Goal: Obtain resource: Obtain resource

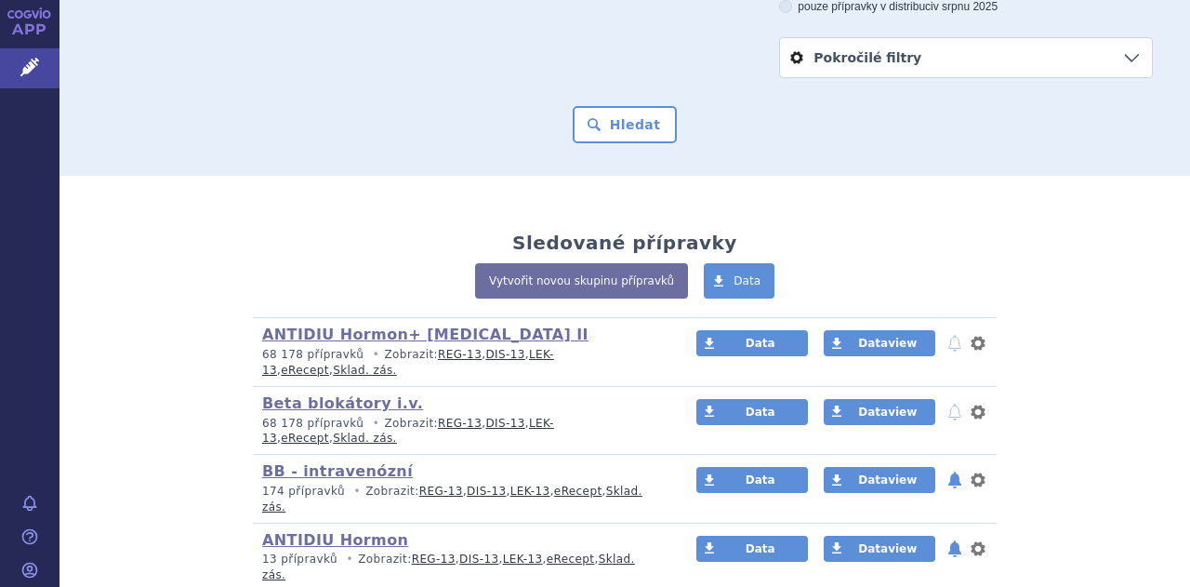
scroll to position [296, 0]
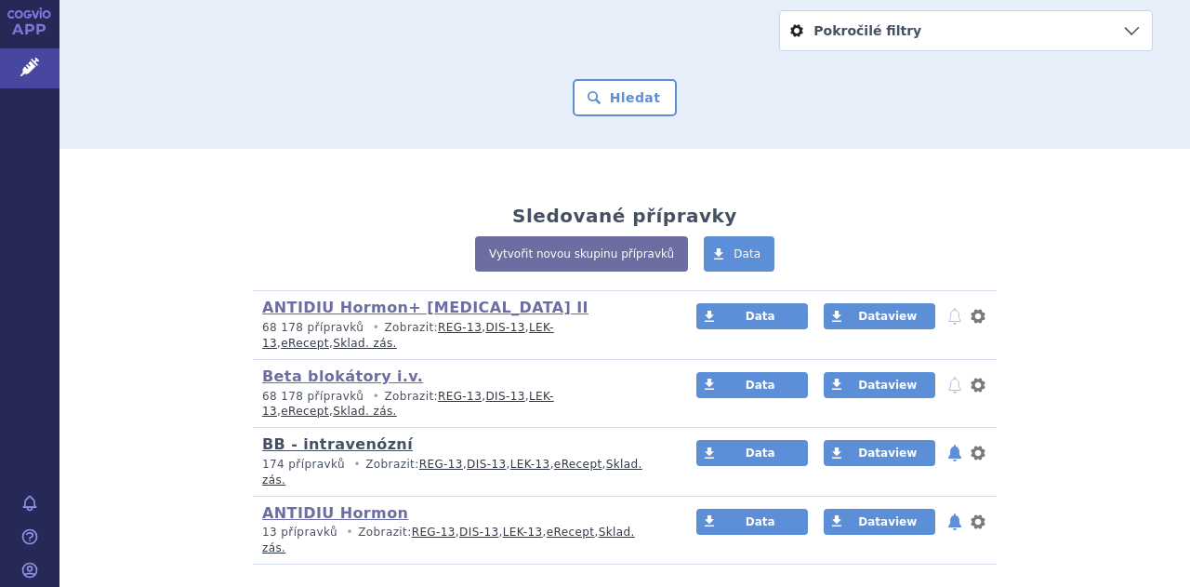
click at [351, 435] on link "BB - intravenózní" at bounding box center [337, 444] width 151 height 18
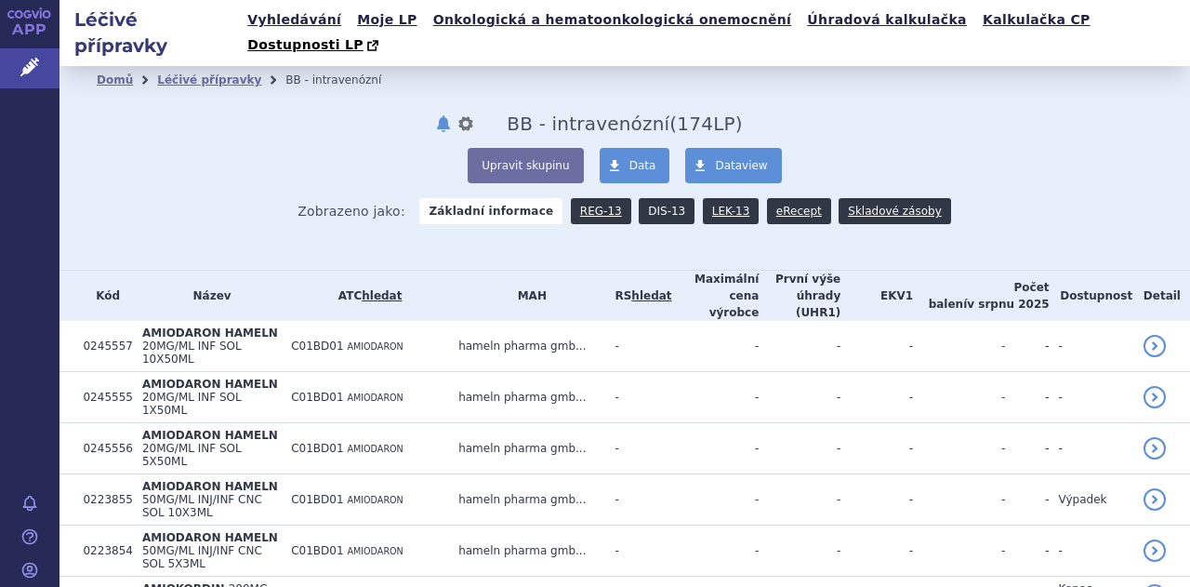
click at [647, 198] on link "DIS-13" at bounding box center [667, 211] width 56 height 26
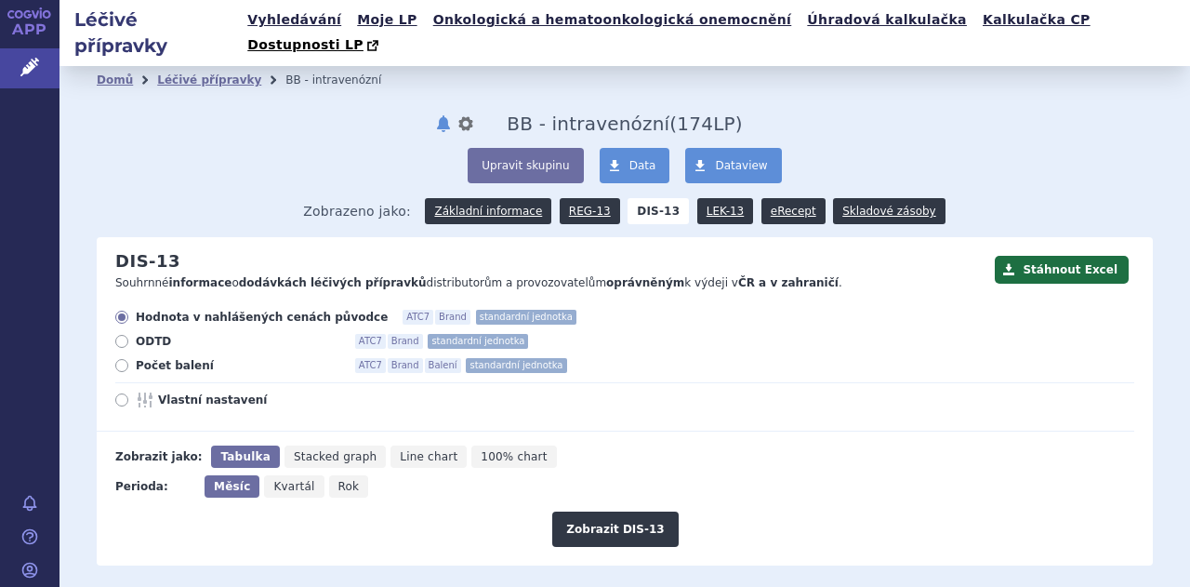
click at [123, 393] on icon at bounding box center [121, 399] width 13 height 13
click at [123, 396] on input "Vlastní nastavení" at bounding box center [123, 402] width 12 height 12
radio input "true"
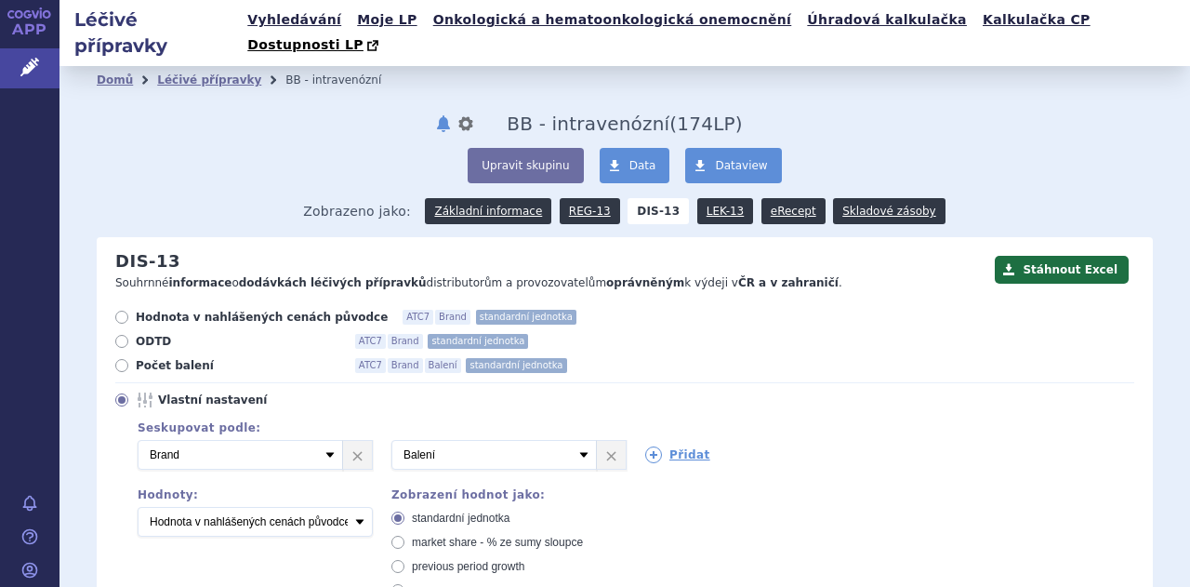
click at [125, 311] on icon at bounding box center [121, 317] width 13 height 13
click at [125, 313] on input "Hodnota v nahlášených cenách původce ATC7 Brand standardní jednotka" at bounding box center [123, 319] width 12 height 12
radio input "true"
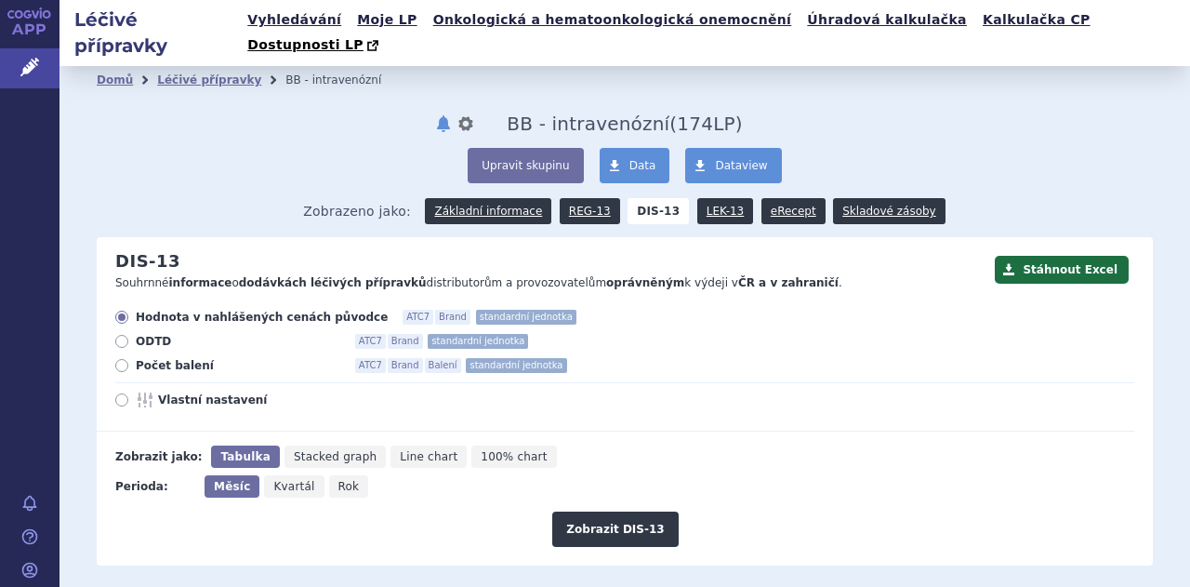
click at [115, 393] on icon at bounding box center [121, 399] width 13 height 13
click at [117, 396] on input "Vlastní nastavení" at bounding box center [123, 402] width 12 height 12
radio input "true"
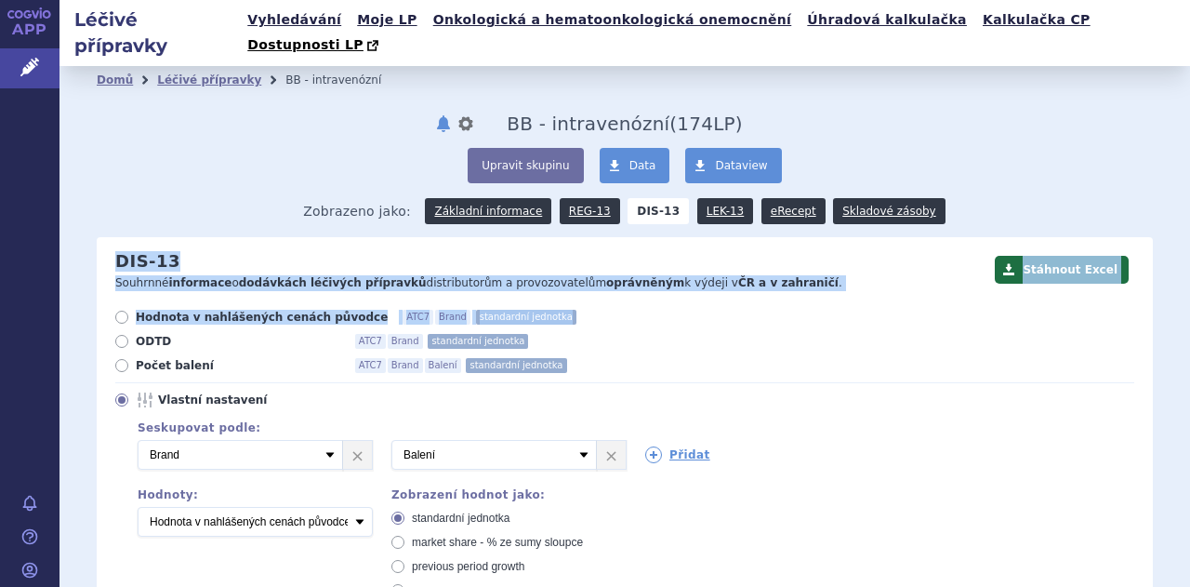
drag, startPoint x: 1175, startPoint y: 186, endPoint x: 1188, endPoint y: 272, distance: 87.4
click at [1188, 272] on div "Léčivé přípravky Vyhledávání Moje LP Onkologická a hematoonkologická onemocnění…" at bounding box center [625, 293] width 1131 height 587
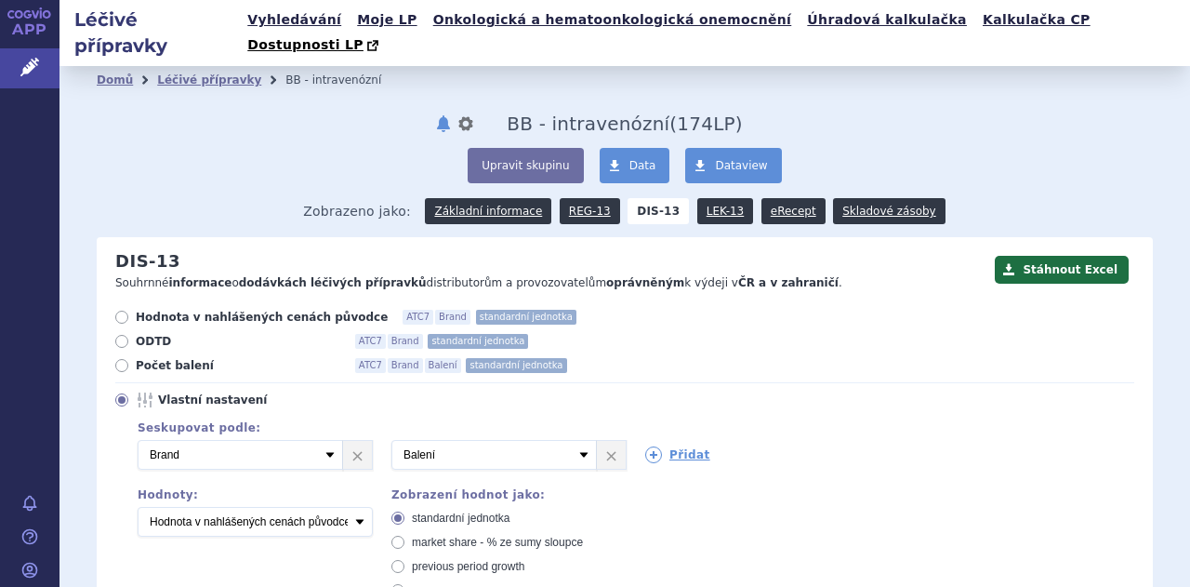
click at [943, 358] on label "Počet balení ATC7 Brand Balení standardní jednotka" at bounding box center [624, 365] width 1019 height 15
click at [129, 362] on input "Počet balení ATC7 Brand Balení standardní jednotka" at bounding box center [123, 368] width 12 height 12
radio input "true"
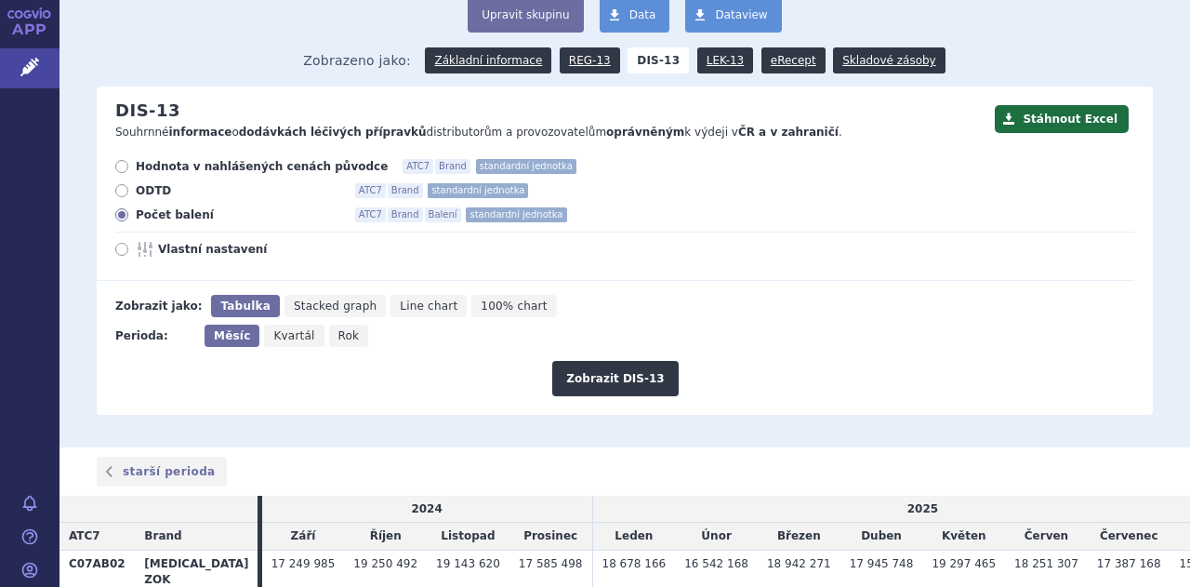
scroll to position [152, 0]
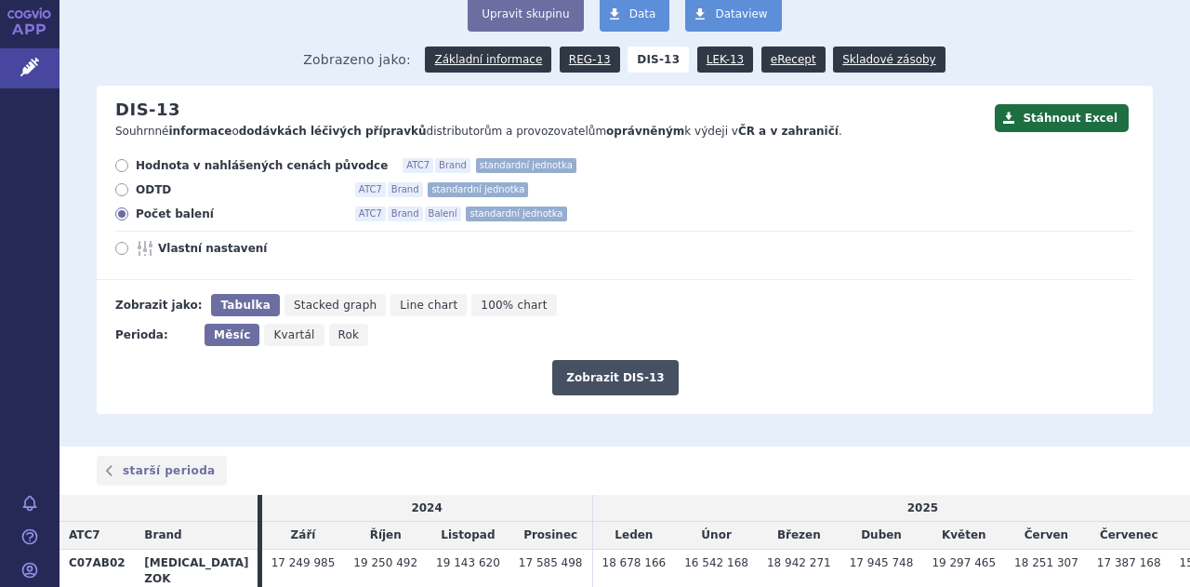
click at [597, 360] on button "Zobrazit DIS-13" at bounding box center [615, 377] width 126 height 35
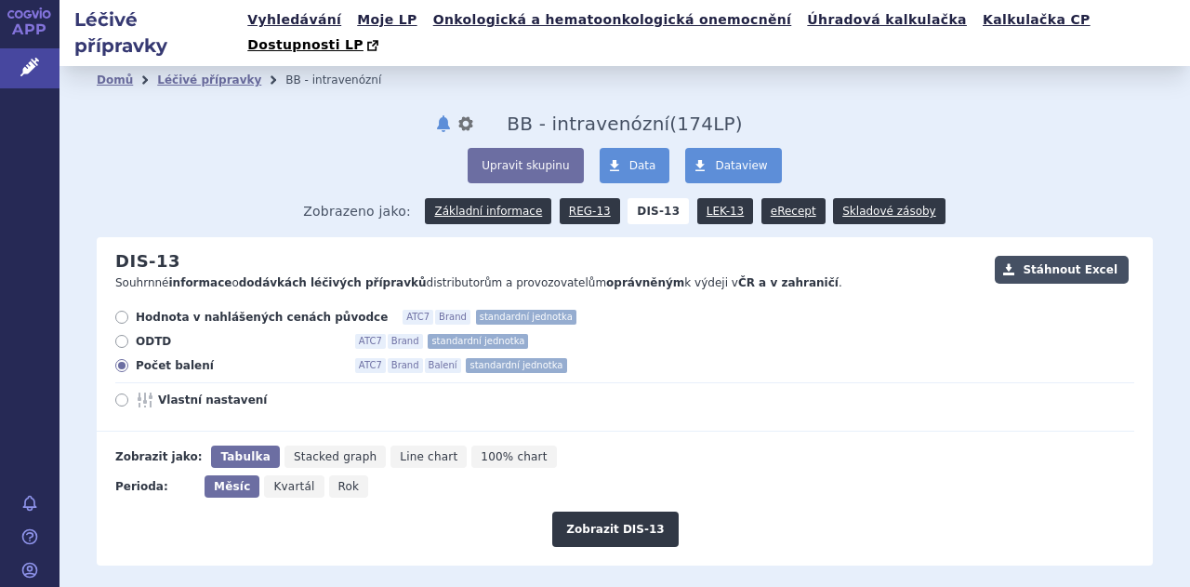
click at [1056, 256] on button "Stáhnout Excel" at bounding box center [1062, 270] width 134 height 28
click at [266, 310] on span "Hodnota v nahlášených cenách původce" at bounding box center [262, 317] width 252 height 15
click at [129, 313] on input "Hodnota v nahlášených cenách původce ATC7 Brand standardní jednotka" at bounding box center [123, 319] width 12 height 12
radio input "true"
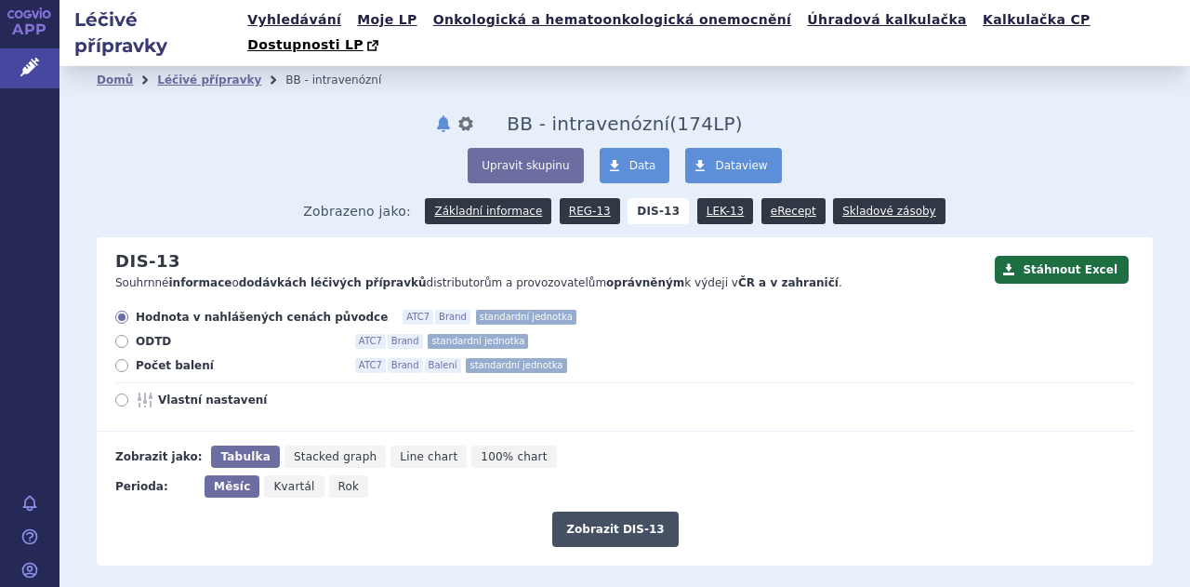
click at [591, 511] on button "Zobrazit DIS-13" at bounding box center [615, 528] width 126 height 35
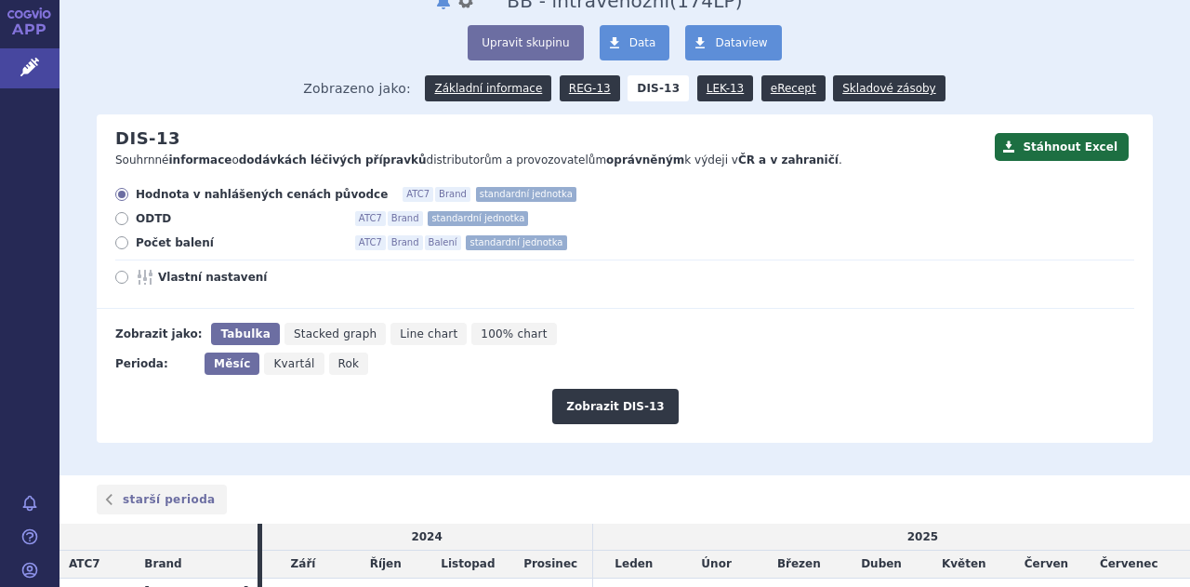
scroll to position [68, 0]
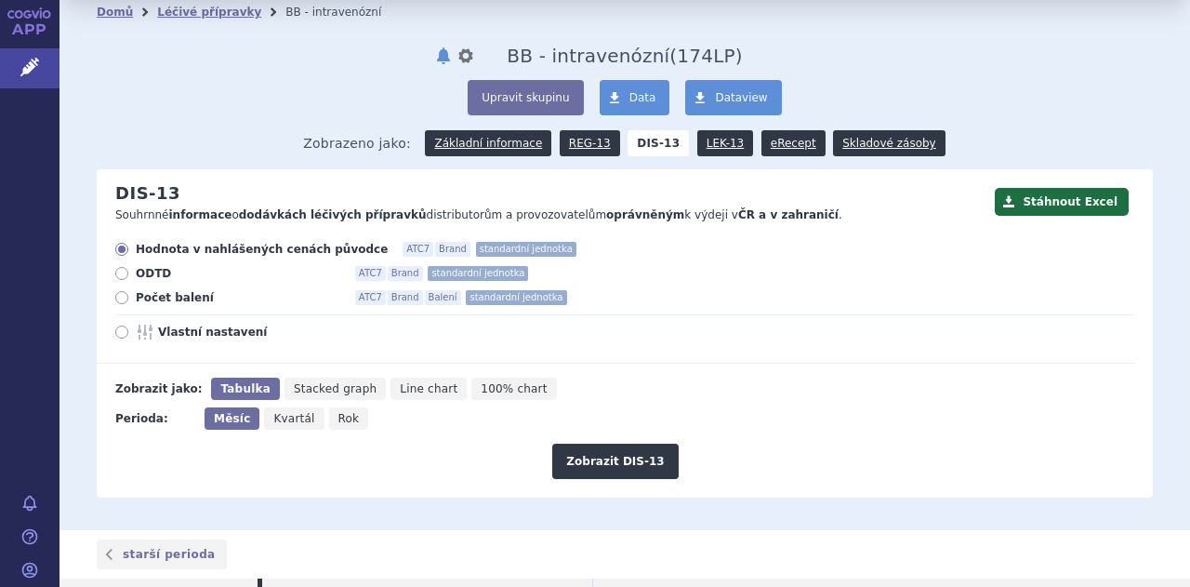
click at [122, 325] on icon at bounding box center [121, 331] width 13 height 13
click at [122, 328] on input "Vlastní nastavení" at bounding box center [123, 334] width 12 height 12
radio input "true"
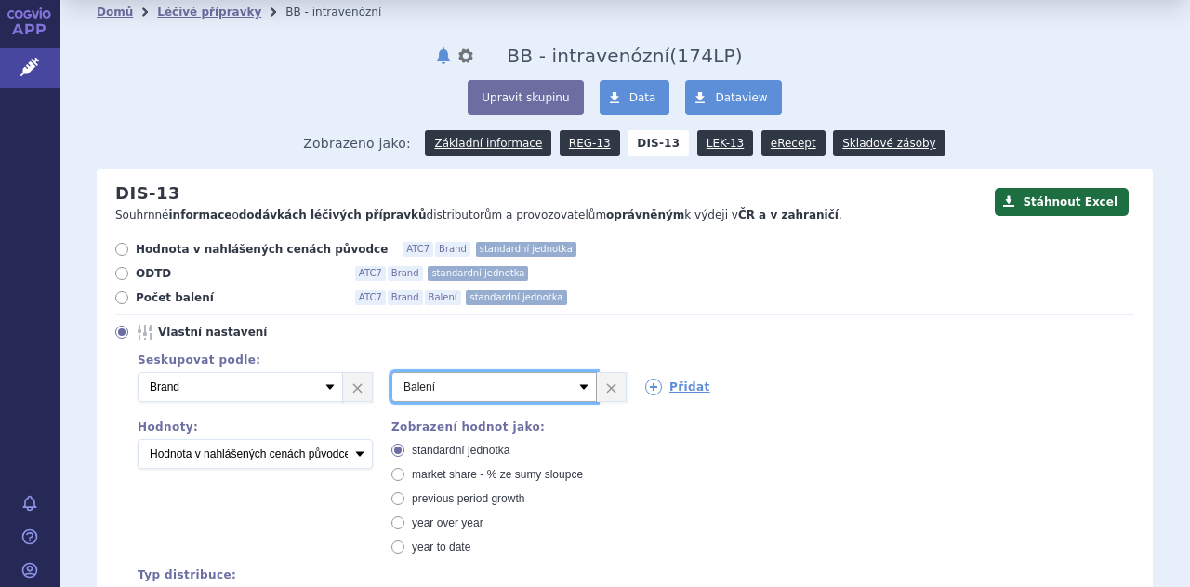
click at [578, 372] on select "Vyberte groupování ATC3 ATC5 ATC7 Brand Balení SÚKL kód MAH VPOIS Referenční sk…" at bounding box center [493, 387] width 205 height 30
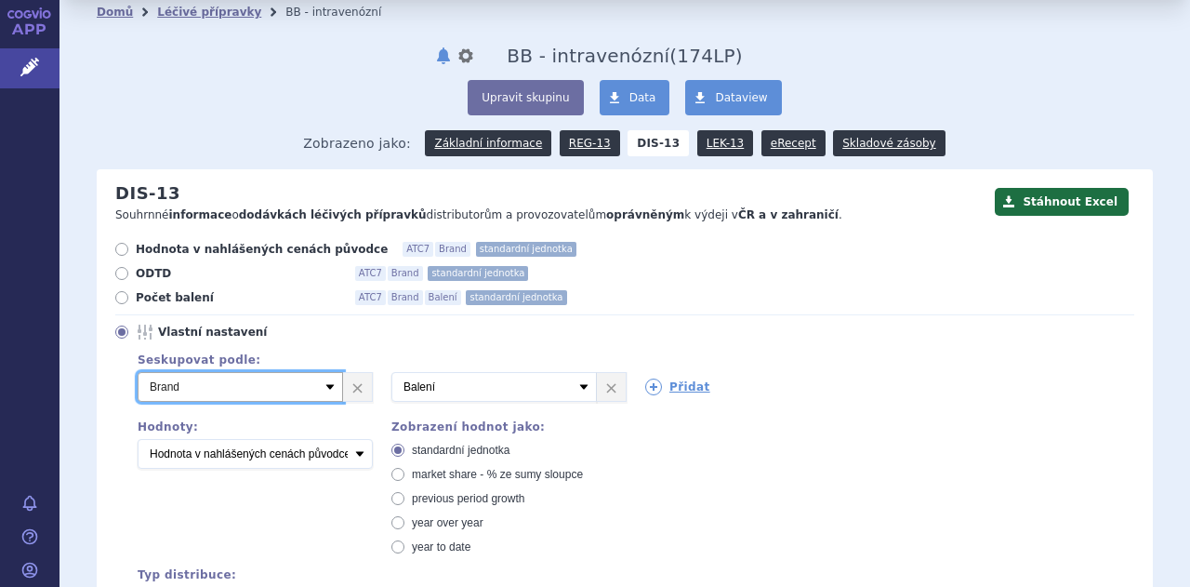
click at [328, 372] on select "Vyberte groupování ATC3 ATC5 ATC7 Brand Balení SÚKL kód MAH VPOIS Referenční sk…" at bounding box center [240, 387] width 205 height 30
click at [855, 290] on label "Počet balení ATC7 Brand Balení standardní jednotka" at bounding box center [624, 297] width 1019 height 15
click at [129, 294] on input "Počet balení ATC7 Brand Balení standardní jednotka" at bounding box center [123, 300] width 12 height 12
radio input "true"
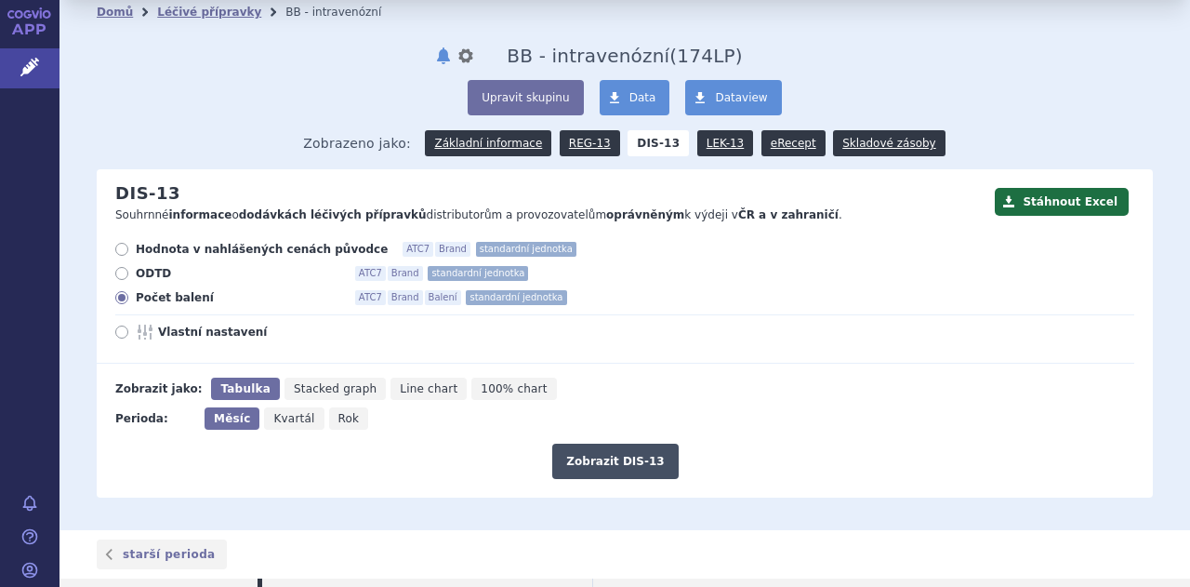
click at [605, 444] on button "Zobrazit DIS-13" at bounding box center [615, 461] width 126 height 35
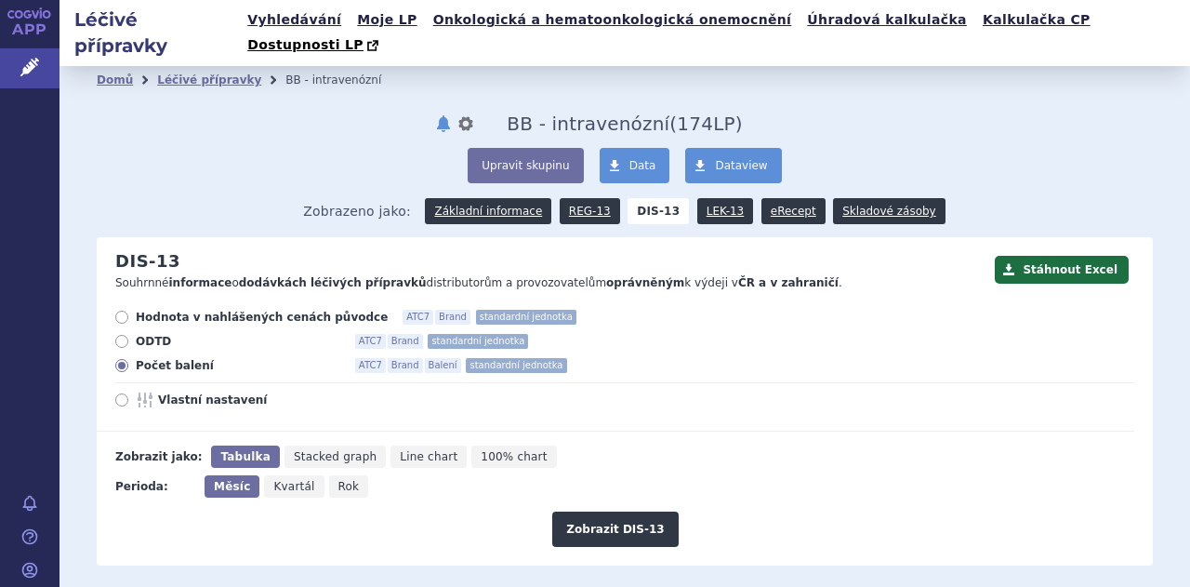
click at [173, 310] on span "Hodnota v nahlášených cenách původce" at bounding box center [262, 317] width 252 height 15
click at [129, 313] on input "Hodnota v nahlášených cenách původce ATC7 Brand standardní jednotka" at bounding box center [123, 319] width 12 height 12
radio input "true"
click at [595, 511] on button "Zobrazit DIS-13" at bounding box center [615, 528] width 126 height 35
click at [121, 384] on div "Hodnota v nahlášených cenách původce ATC7 Brand standardní jednotka ODTD ATC7 B…" at bounding box center [616, 371] width 1038 height 122
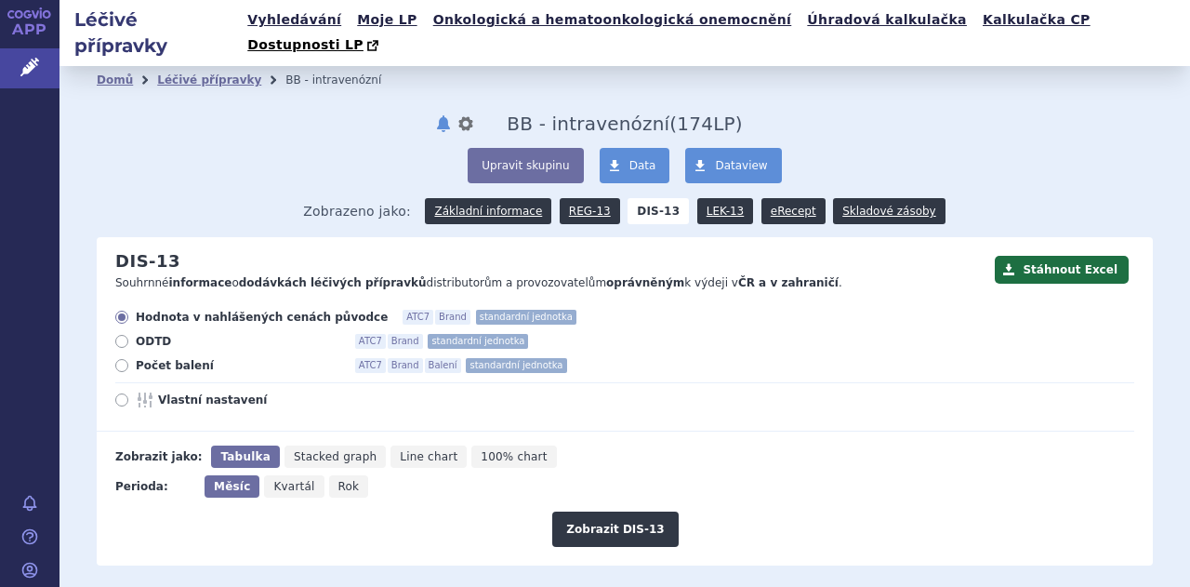
click at [122, 393] on icon at bounding box center [121, 399] width 13 height 13
click at [122, 396] on input "Vlastní nastavení" at bounding box center [123, 402] width 12 height 12
radio input "true"
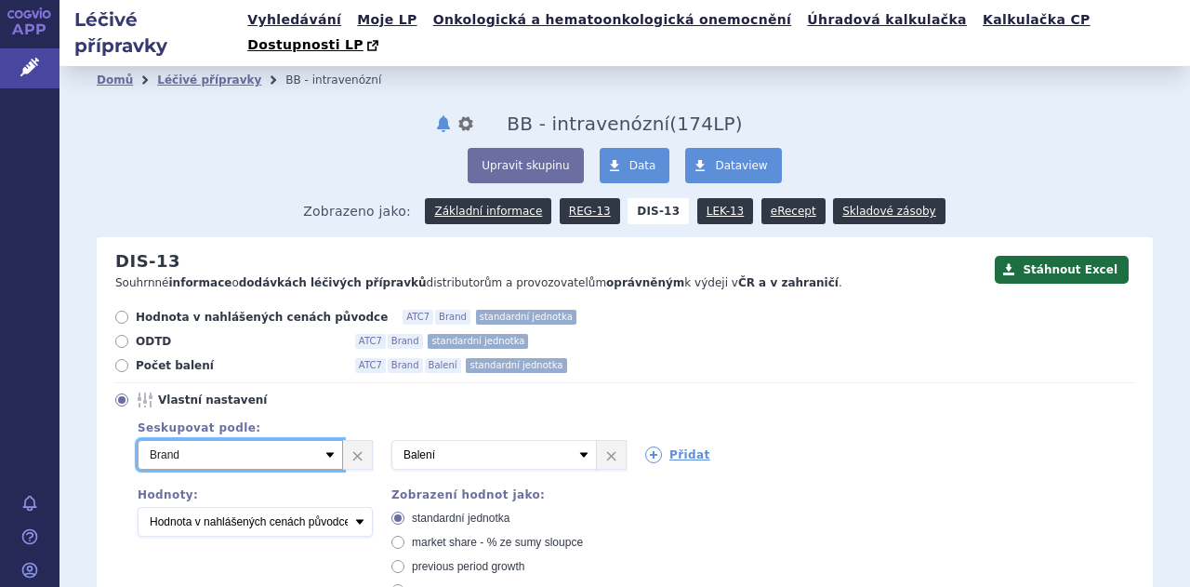
click at [322, 440] on select "Vyberte groupování ATC3 ATC5 ATC7 Brand Balení SÚKL kód MAH VPOIS Referenční sk…" at bounding box center [240, 455] width 205 height 30
select select "package"
click at [138, 440] on select "Vyberte groupování ATC3 ATC5 ATC7 Brand Balení SÚKL kód MAH VPOIS Referenční sk…" at bounding box center [240, 455] width 205 height 30
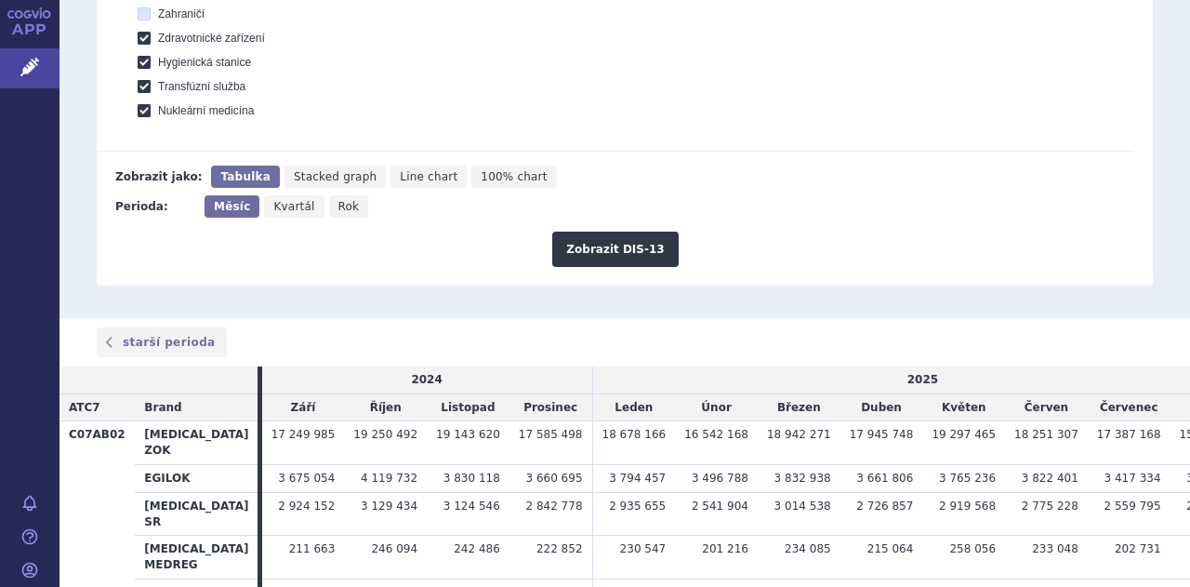
scroll to position [875, 0]
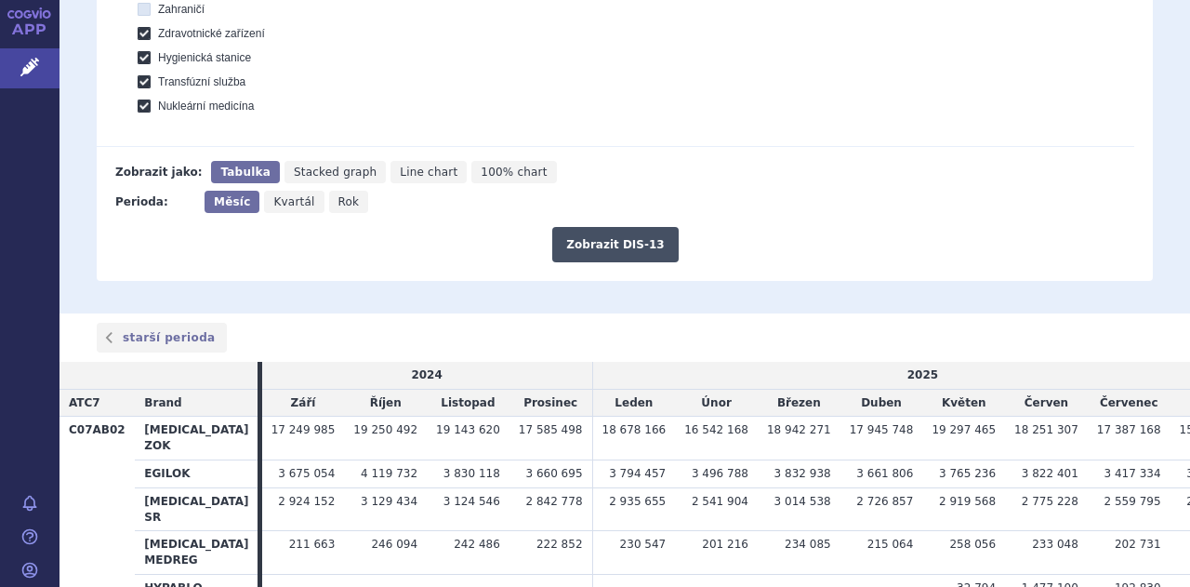
click at [643, 227] on button "Zobrazit DIS-13" at bounding box center [615, 244] width 126 height 35
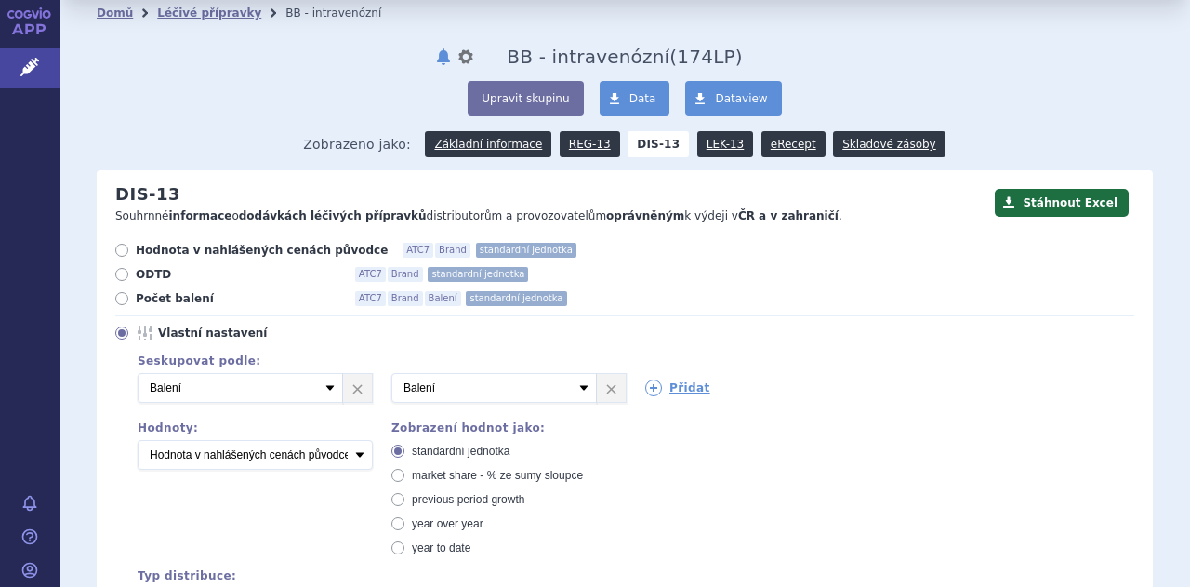
scroll to position [83, 0]
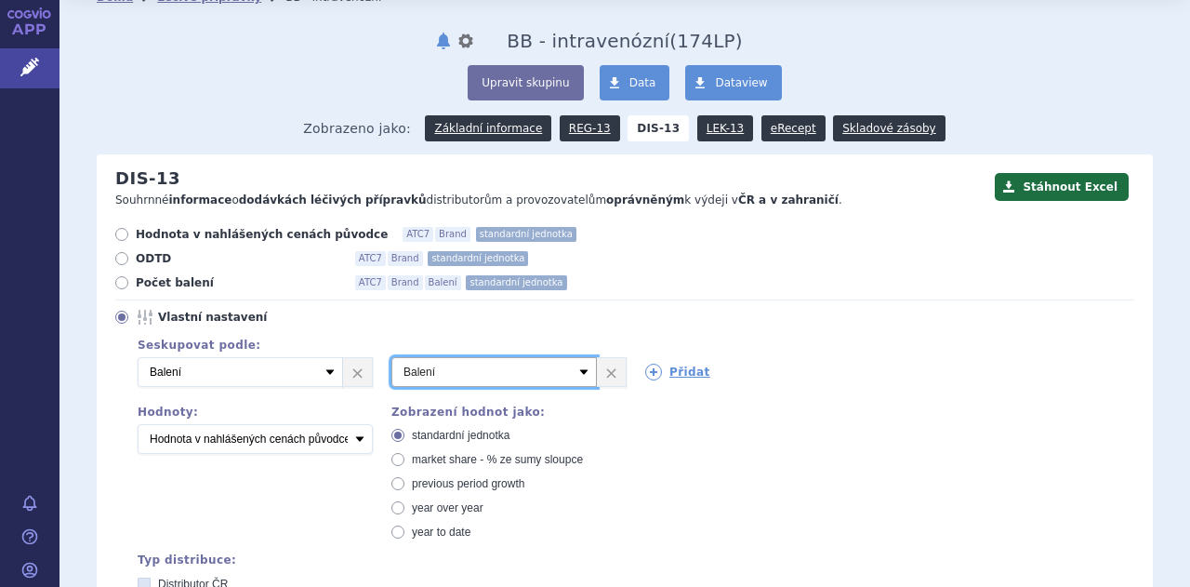
click at [579, 357] on select "Vyberte groupování ATC3 ATC5 ATC7 Brand Balení SÚKL kód MAH VPOIS Referenční sk…" at bounding box center [493, 372] width 205 height 30
select select "brand"
click at [391, 357] on select "Vyberte groupování ATC3 ATC5 ATC7 Brand Balení SÚKL kód MAH VPOIS Referenční sk…" at bounding box center [493, 372] width 205 height 30
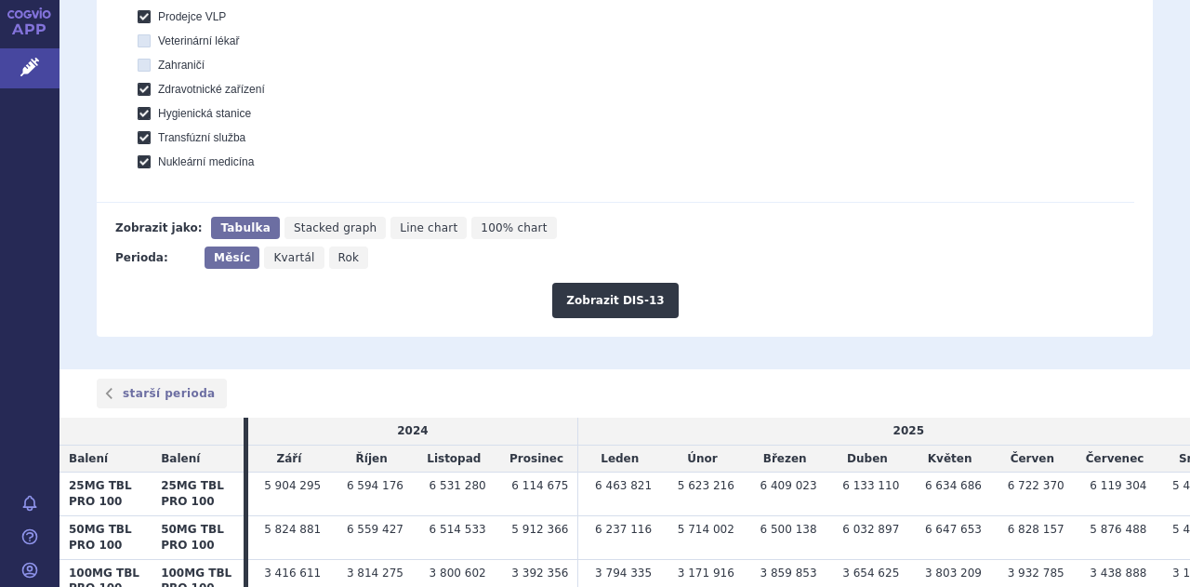
scroll to position [924, 0]
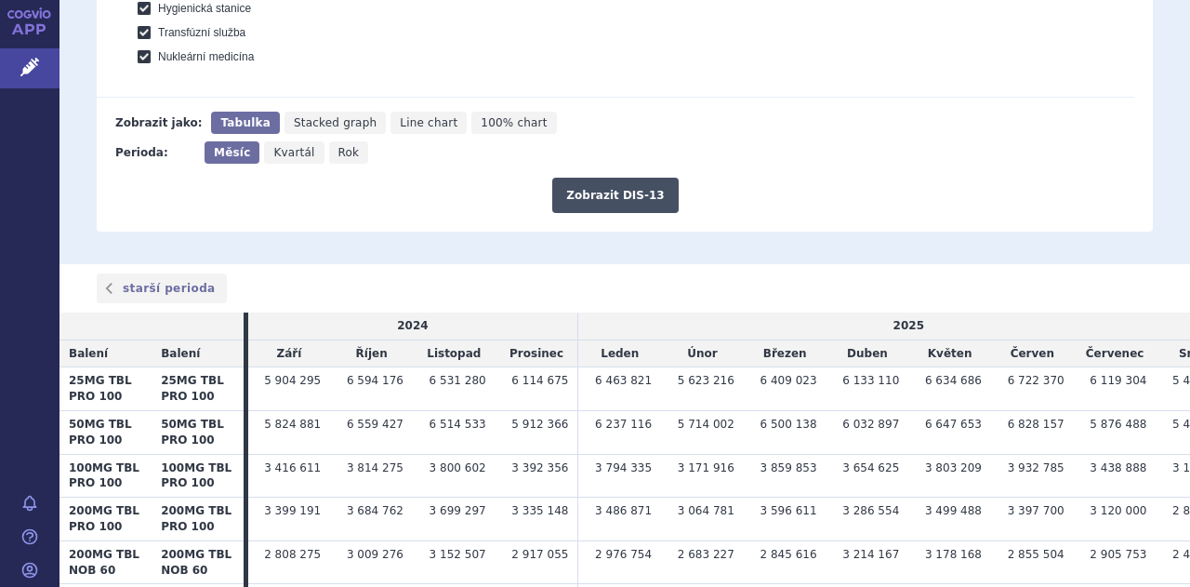
click at [604, 178] on button "Zobrazit DIS-13" at bounding box center [615, 195] width 126 height 35
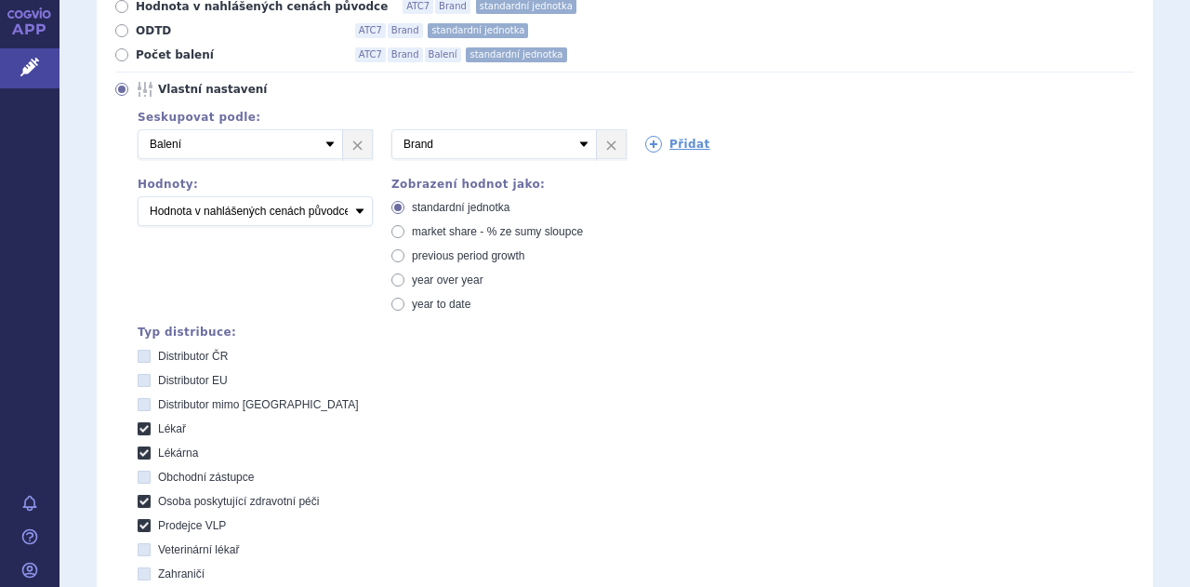
scroll to position [273, 0]
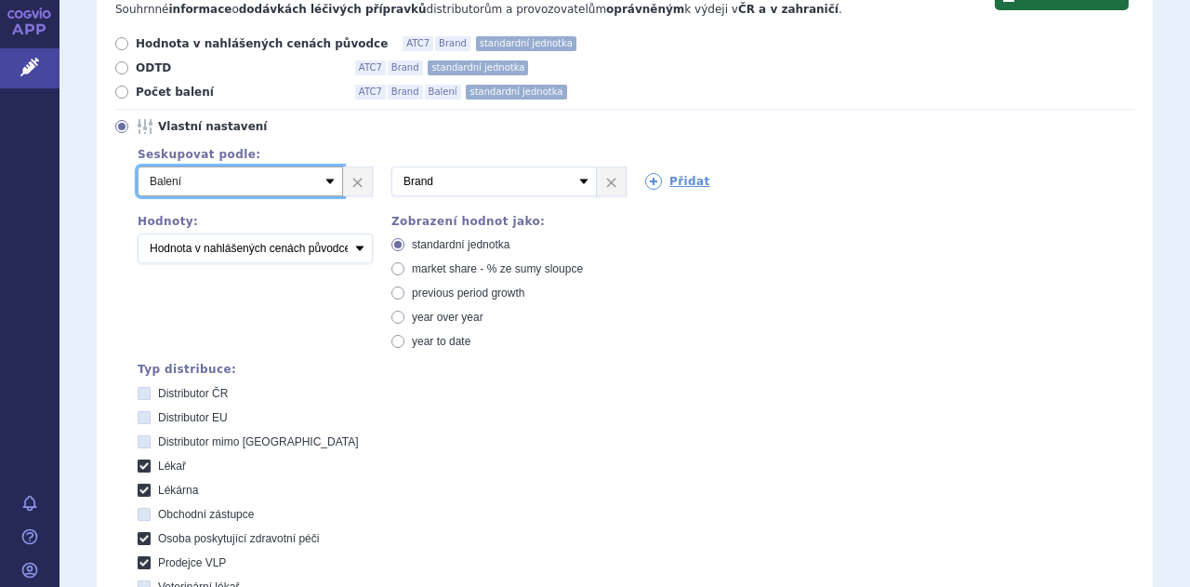
click at [325, 166] on select "Vyberte groupování ATC3 ATC5 ATC7 Brand Balení SÚKL kód MAH VPOIS Referenční sk…" at bounding box center [240, 181] width 205 height 30
select select "brand"
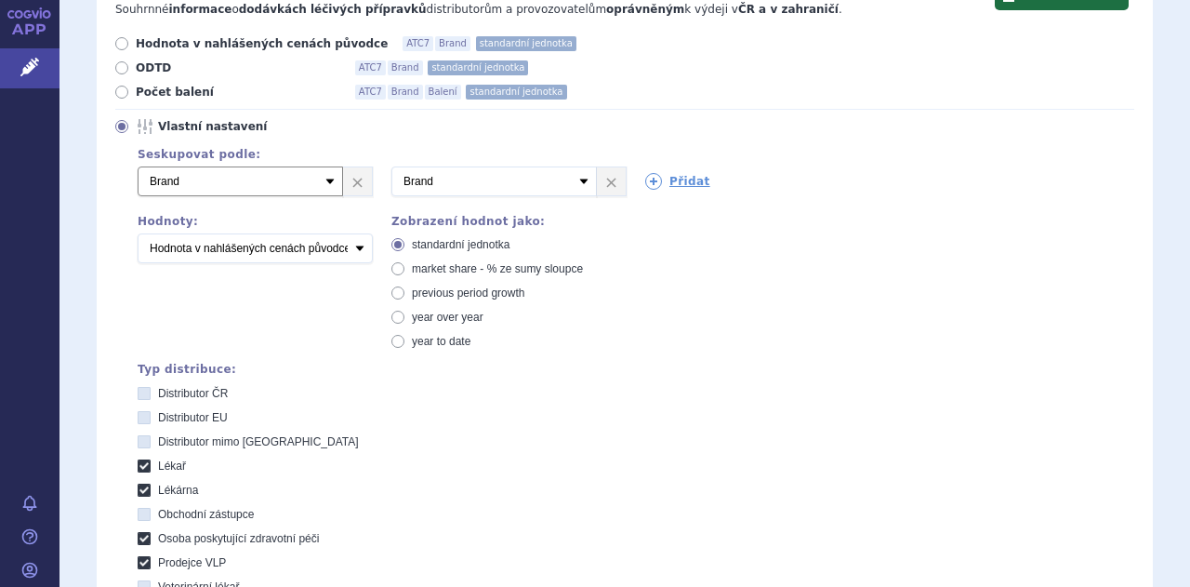
click at [138, 166] on select "Vyberte groupování ATC3 ATC5 ATC7 Brand Balení SÚKL kód MAH VPOIS Referenční sk…" at bounding box center [240, 181] width 205 height 30
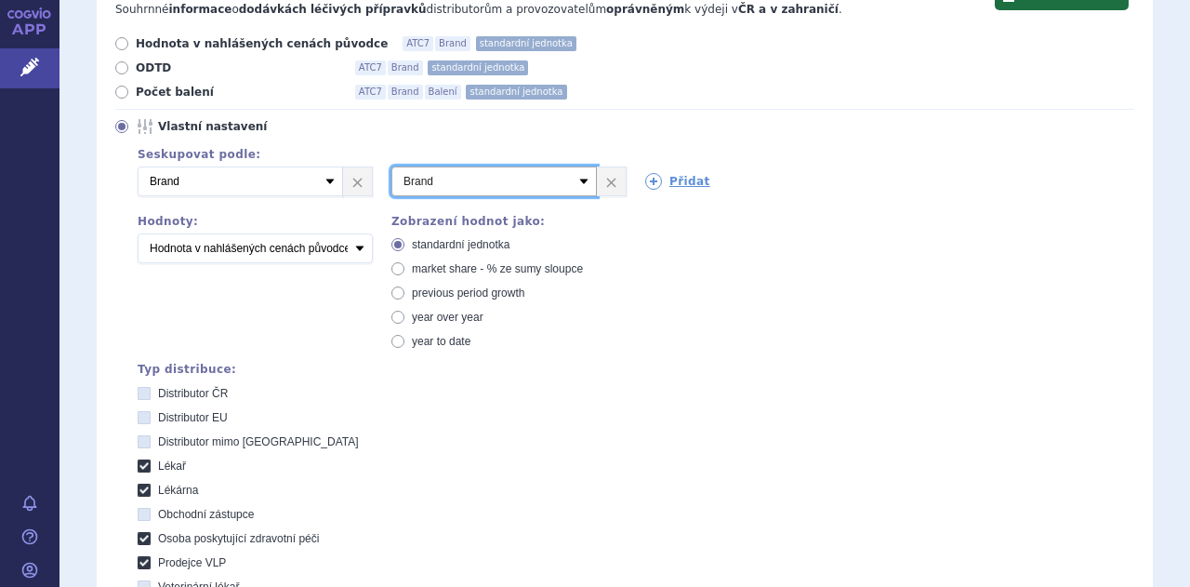
click at [583, 166] on select "Vyberte groupování ATC3 ATC5 ATC7 Brand Balení SÚKL kód MAH VPOIS Referenční sk…" at bounding box center [493, 181] width 205 height 30
select select "package"
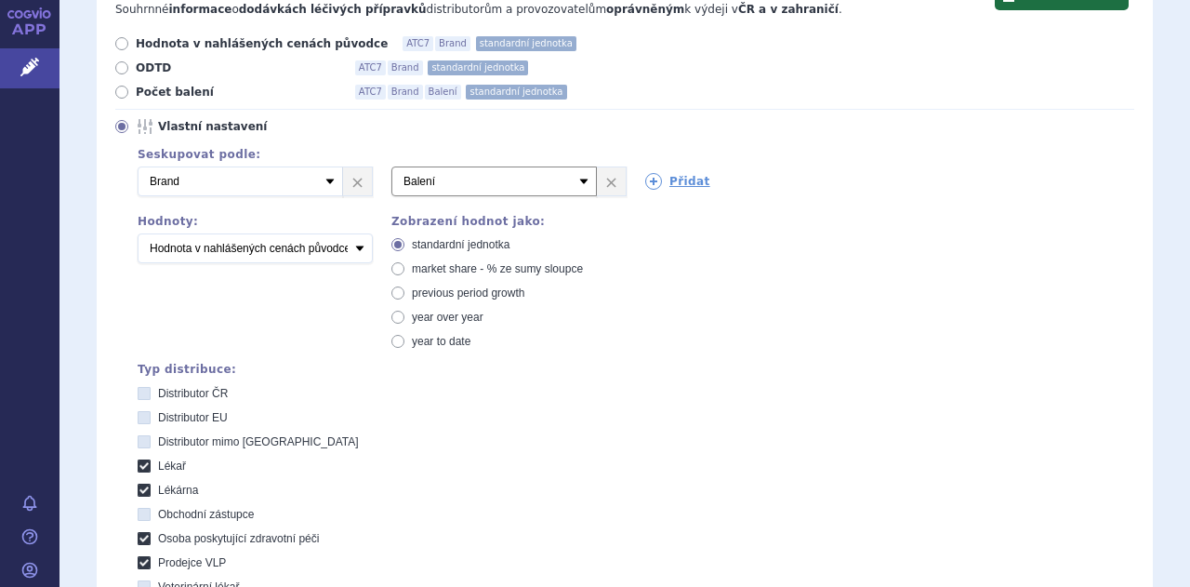
click at [391, 166] on select "Vyberte groupování ATC3 ATC5 ATC7 Brand Balení SÚKL kód MAH VPOIS Referenční sk…" at bounding box center [493, 181] width 205 height 30
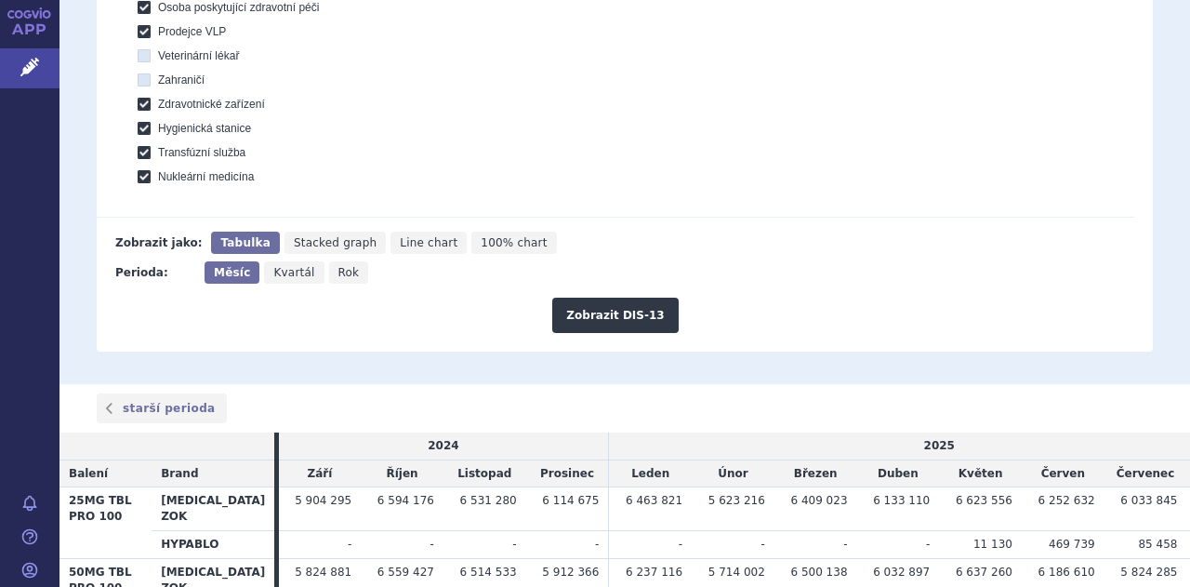
scroll to position [827, 0]
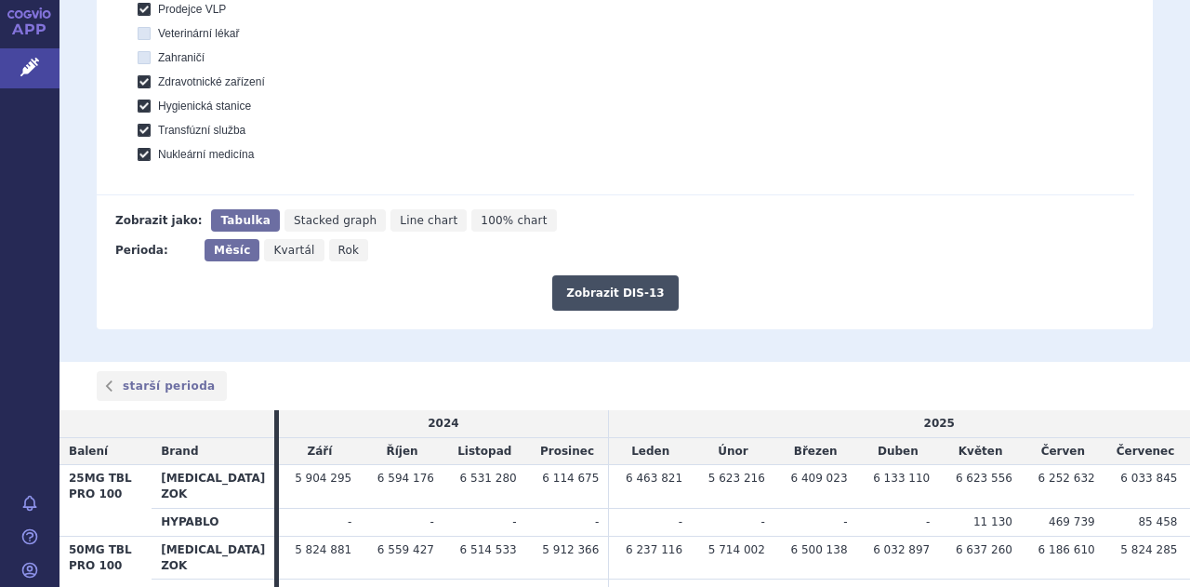
click at [616, 275] on button "Zobrazit DIS-13" at bounding box center [615, 292] width 126 height 35
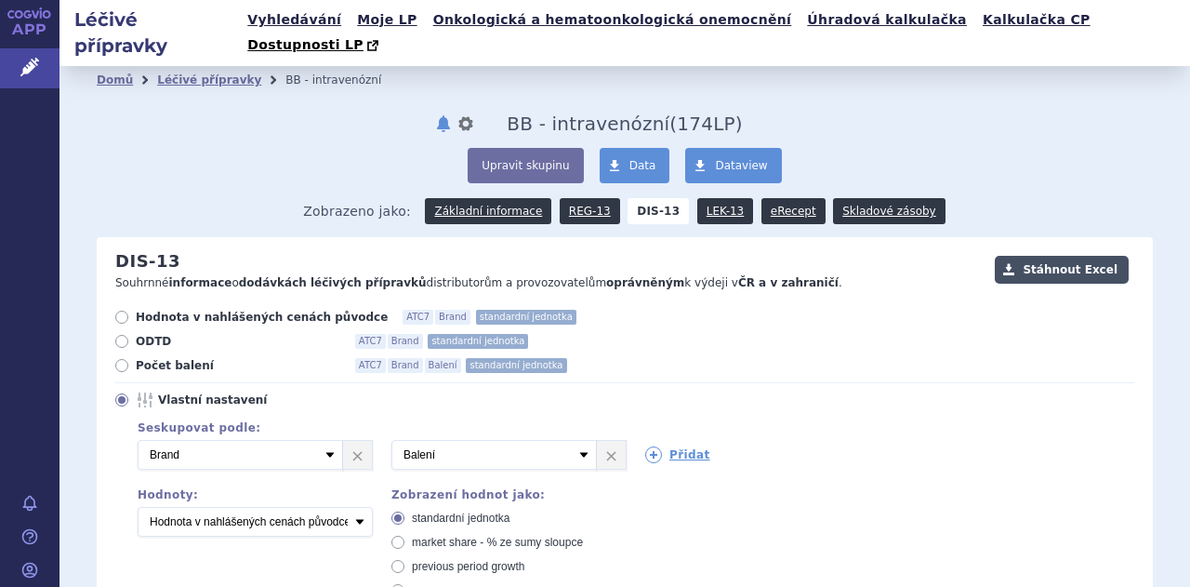
click at [1040, 256] on button "Stáhnout Excel" at bounding box center [1062, 270] width 134 height 28
